Goal: Task Accomplishment & Management: Complete application form

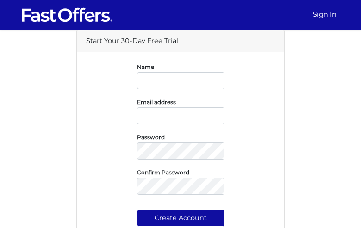
type input "YlRwQfETmyd"
type input "kiwujenosef78@gmail.com"
